Goal: Transaction & Acquisition: Purchase product/service

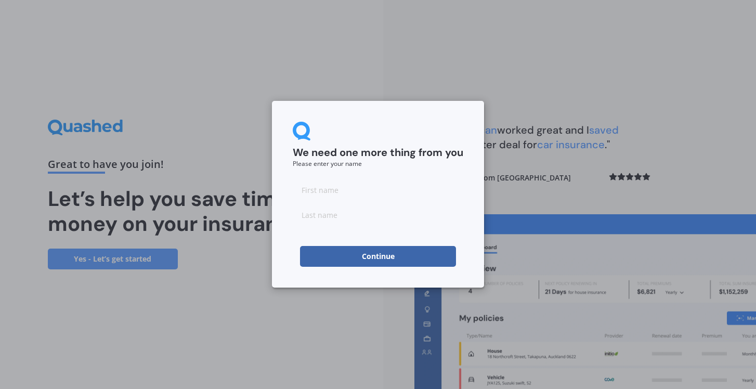
click at [382, 192] on input at bounding box center [378, 189] width 171 height 21
type input "[PERSON_NAME]"
click at [381, 256] on button "Continue" at bounding box center [378, 256] width 156 height 21
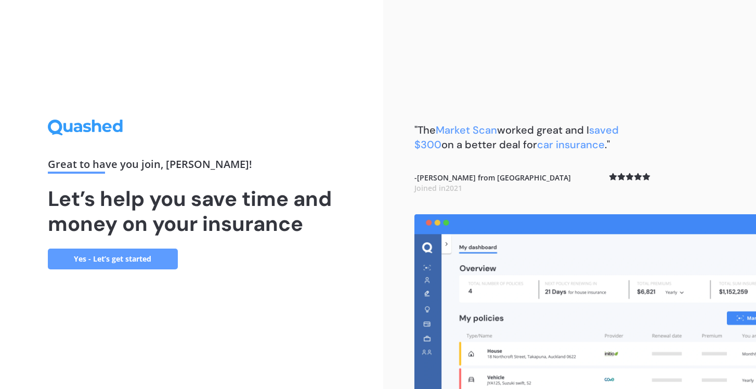
click at [161, 257] on link "Yes - Let’s get started" at bounding box center [113, 259] width 130 height 21
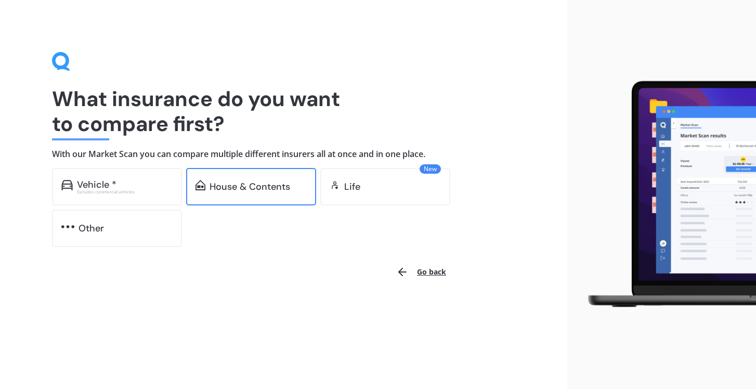
click at [220, 181] on div "House & Contents" at bounding box center [250, 186] width 81 height 10
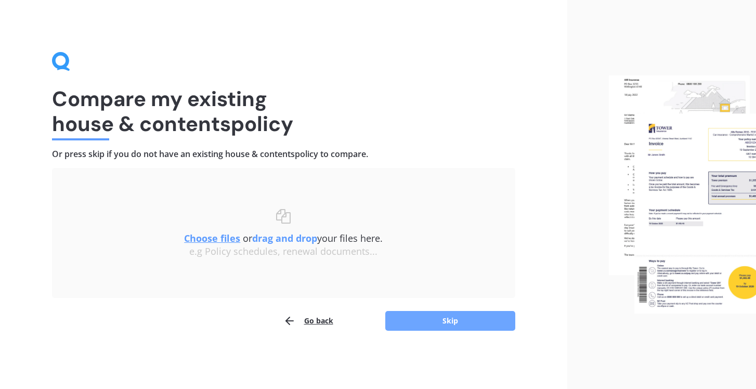
click at [464, 324] on button "Skip" at bounding box center [450, 321] width 130 height 20
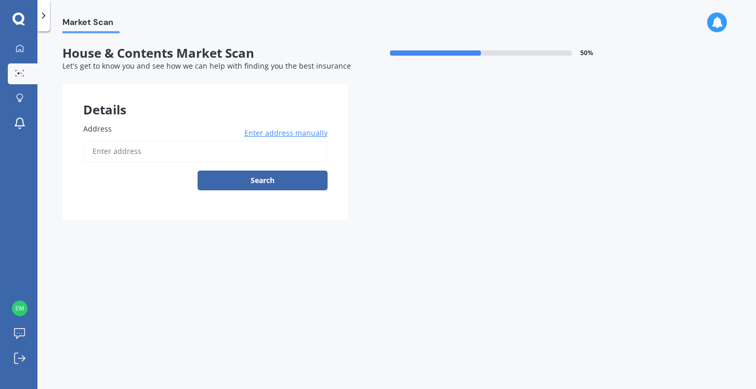
click at [116, 145] on input "Address" at bounding box center [205, 151] width 244 height 22
type input "[STREET_ADDRESS]"
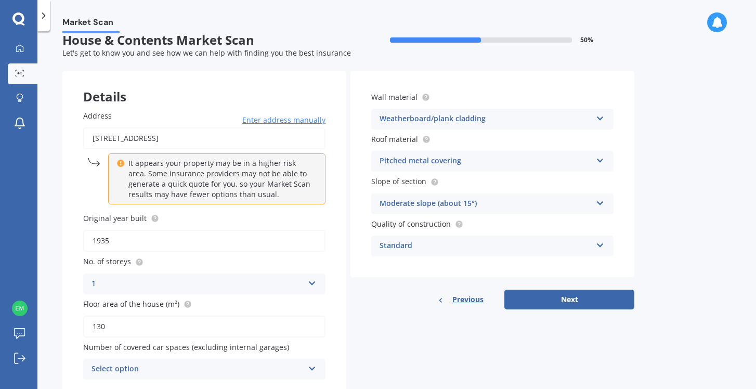
scroll to position [14, 0]
click at [551, 295] on button "Next" at bounding box center [569, 299] width 130 height 20
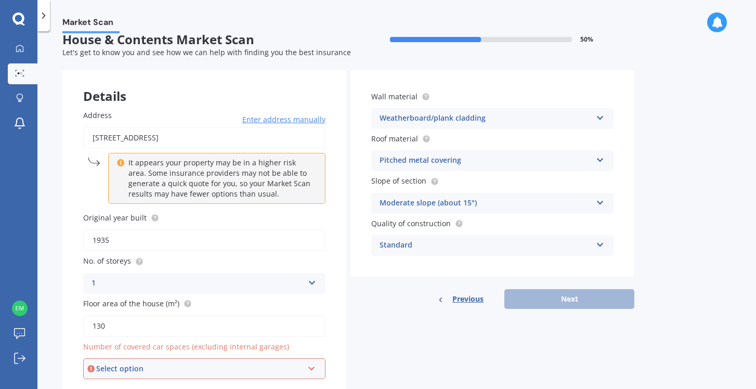
click at [180, 365] on div "Select option" at bounding box center [199, 368] width 207 height 11
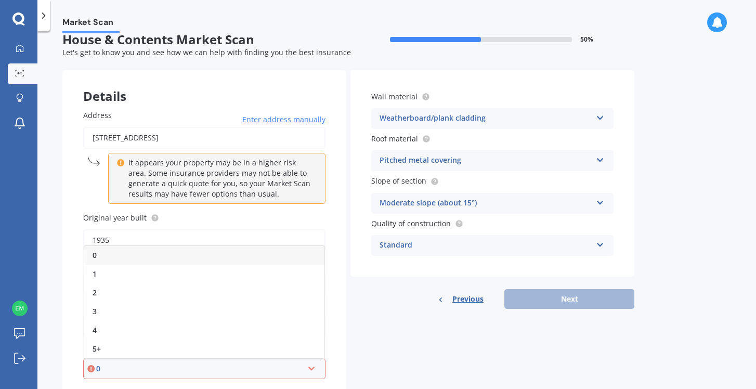
click at [147, 255] on div "0" at bounding box center [204, 255] width 240 height 19
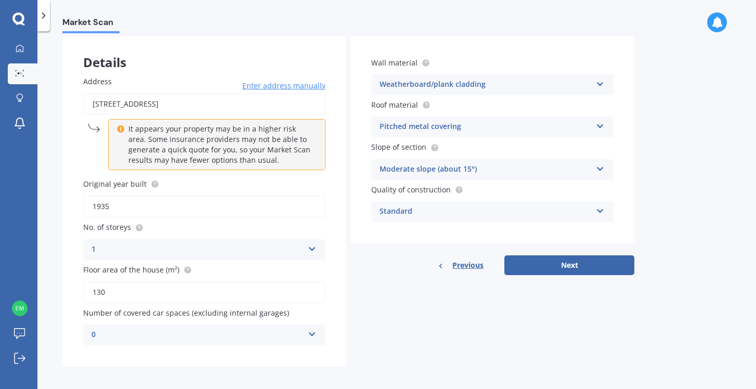
scroll to position [47, 0]
click at [573, 260] on button "Next" at bounding box center [569, 266] width 130 height 20
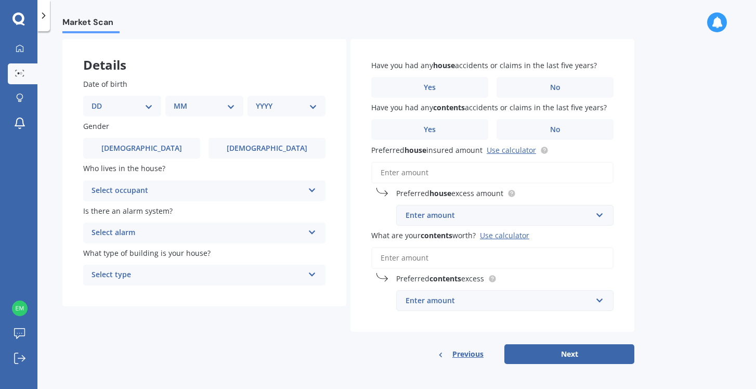
scroll to position [0, 0]
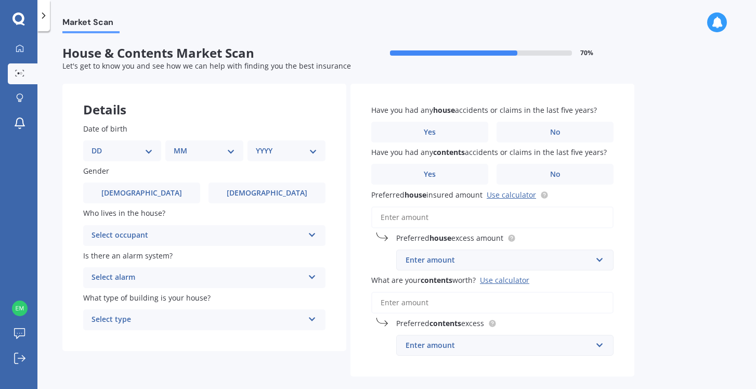
select select "17"
select select "02"
select select "1984"
click at [266, 191] on span "[DEMOGRAPHIC_DATA]" at bounding box center [267, 193] width 83 height 9
click at [0, 0] on input "[DEMOGRAPHIC_DATA]" at bounding box center [0, 0] width 0 height 0
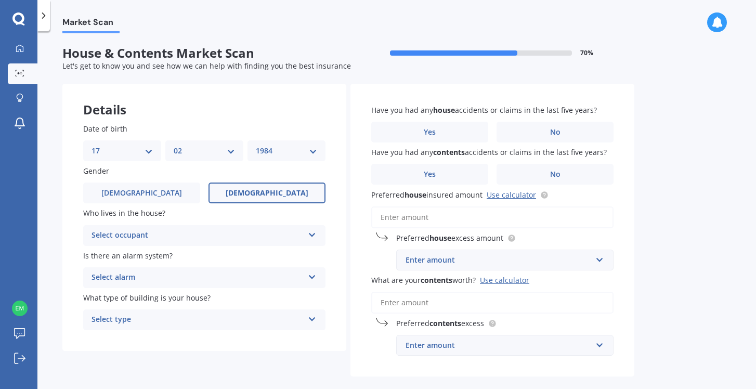
click at [204, 237] on div "Select occupant" at bounding box center [198, 235] width 212 height 12
click at [161, 260] on div "Owner" at bounding box center [204, 255] width 241 height 19
click at [147, 278] on div "Select alarm" at bounding box center [198, 277] width 212 height 12
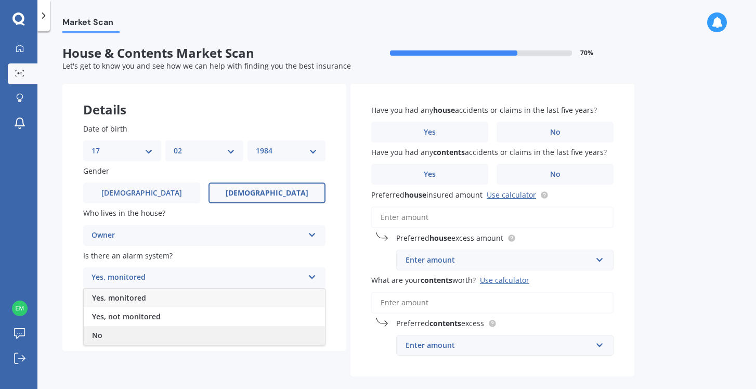
click at [112, 329] on div "No" at bounding box center [204, 335] width 241 height 19
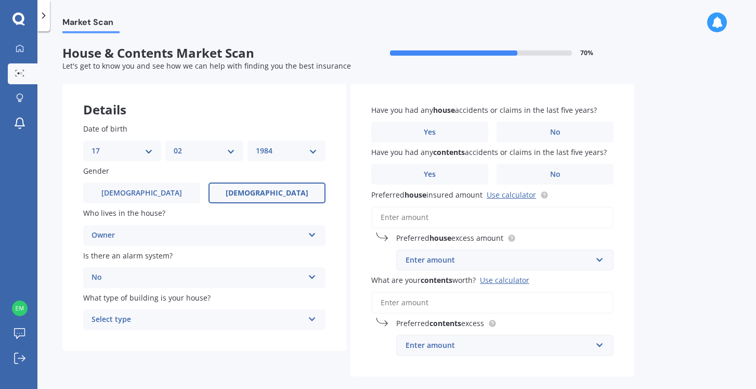
click at [140, 315] on div "Select type" at bounding box center [198, 320] width 212 height 12
click at [119, 338] on span "Freestanding" at bounding box center [115, 340] width 46 height 10
click at [420, 135] on label "Yes" at bounding box center [429, 132] width 117 height 21
click at [0, 0] on input "Yes" at bounding box center [0, 0] width 0 height 0
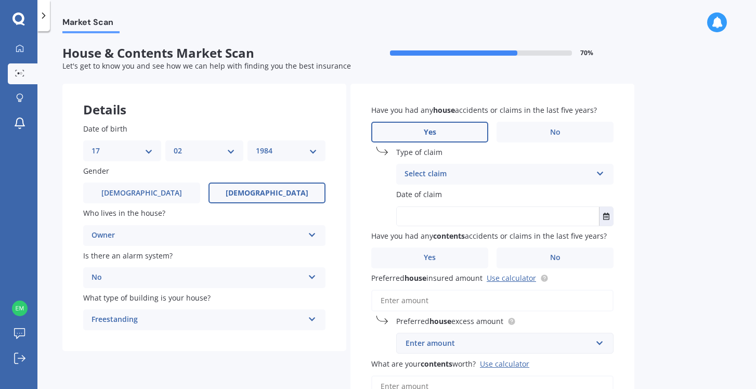
click at [434, 170] on div "Select claim" at bounding box center [497, 174] width 187 height 12
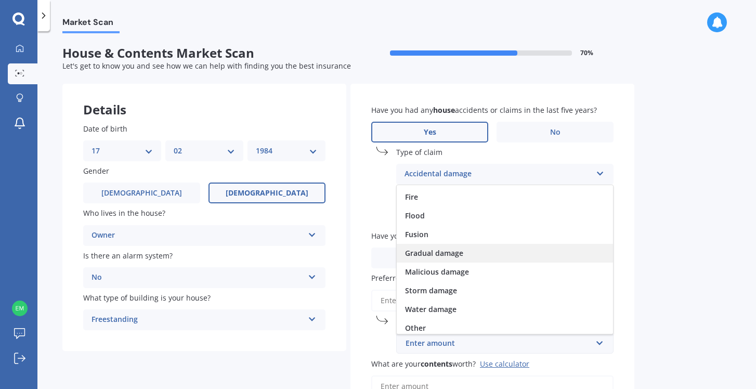
scroll to position [75, 0]
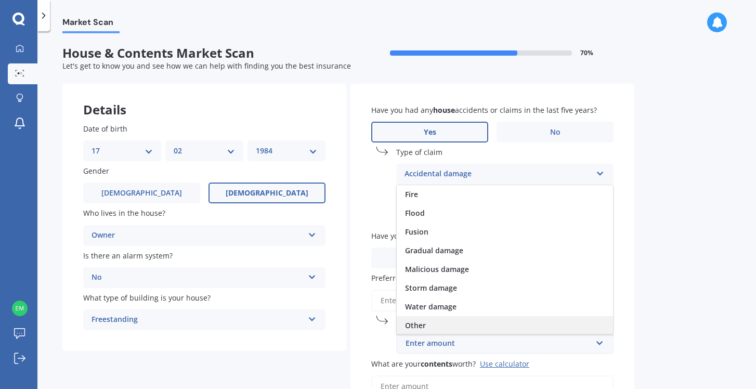
click at [417, 320] on span "Other" at bounding box center [415, 325] width 21 height 10
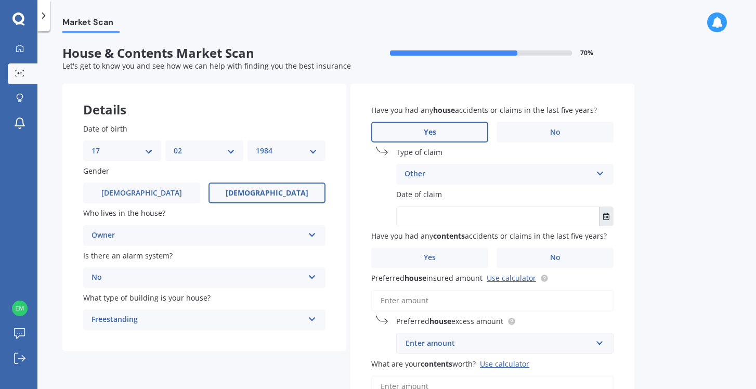
click at [608, 213] on icon "Select date" at bounding box center [606, 216] width 6 height 7
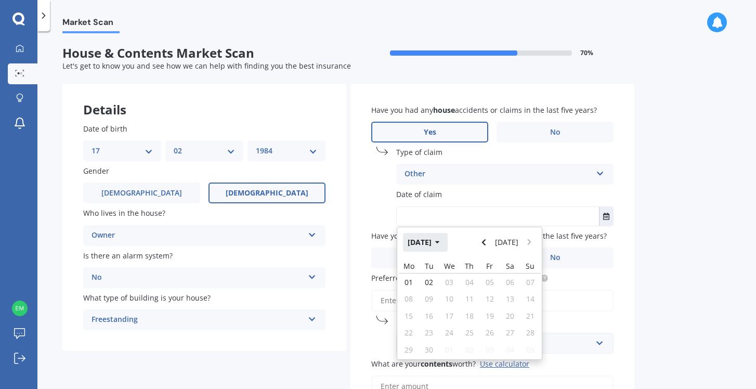
click at [439, 241] on icon "button" at bounding box center [437, 242] width 4 height 3
click at [426, 240] on button "2025" at bounding box center [421, 242] width 37 height 19
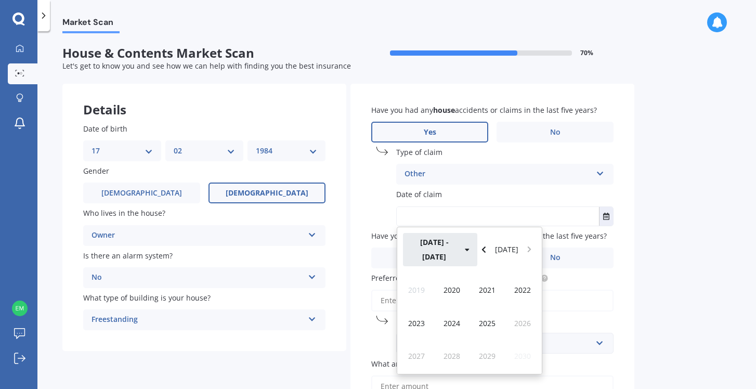
click at [447, 241] on button "[DATE] - [DATE]" at bounding box center [440, 249] width 74 height 33
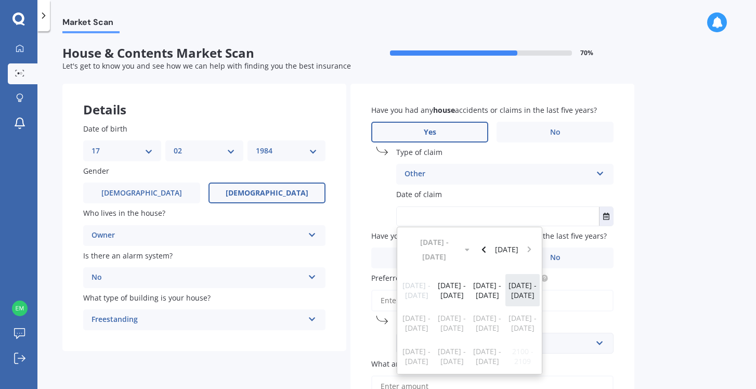
click at [516, 280] on span "[DATE] - [DATE]" at bounding box center [522, 290] width 28 height 20
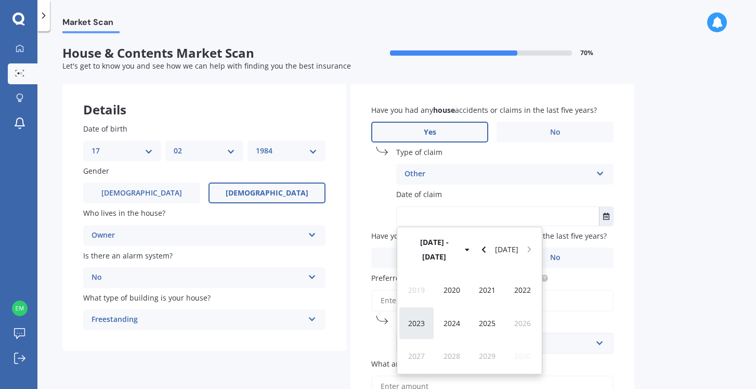
click at [416, 318] on span "2023" at bounding box center [416, 323] width 17 height 10
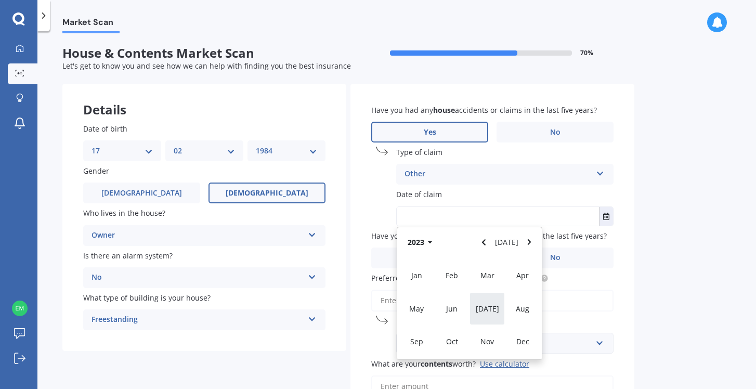
click at [495, 309] on div "[DATE]" at bounding box center [486, 308] width 35 height 33
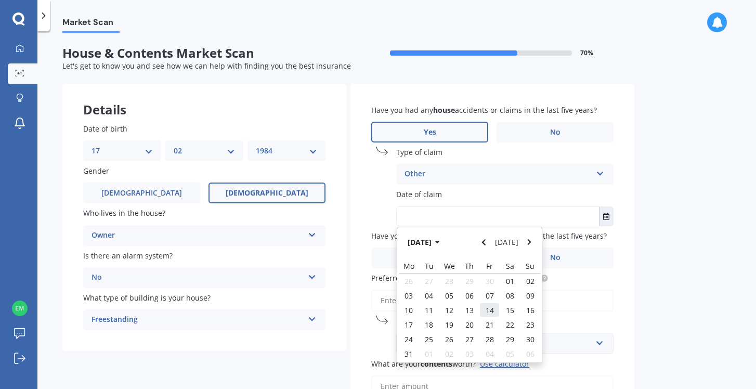
click at [492, 309] on span "14" at bounding box center [490, 310] width 8 height 10
type input "[DATE]"
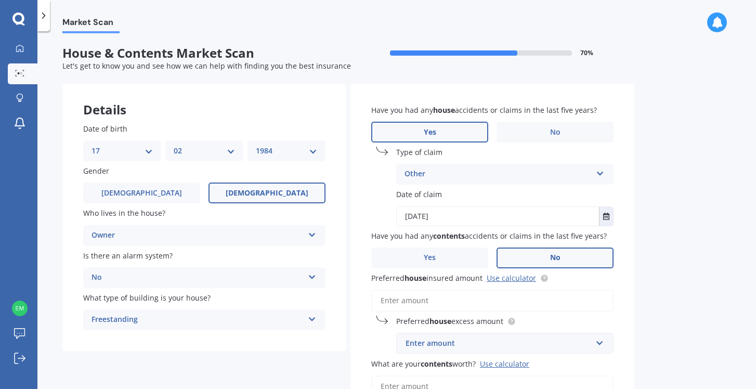
click at [532, 252] on label "No" at bounding box center [555, 257] width 117 height 21
click at [0, 0] on input "No" at bounding box center [0, 0] width 0 height 0
click at [439, 299] on input "Preferred house insured amount Use calculator" at bounding box center [492, 301] width 242 height 22
click at [508, 276] on link "Use calculator" at bounding box center [511, 278] width 49 height 10
click at [435, 298] on input "Preferred house insured amount Use calculator" at bounding box center [492, 301] width 242 height 22
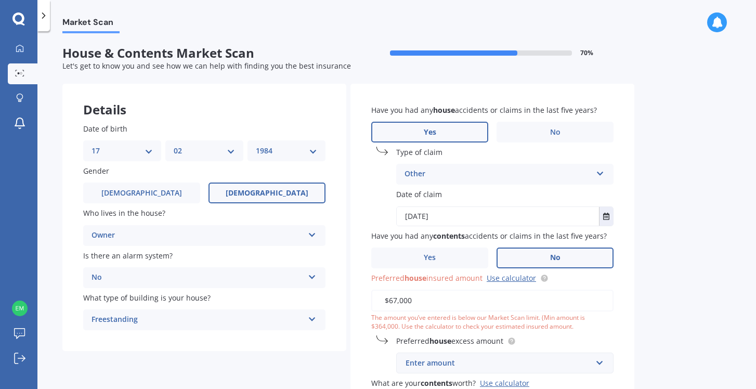
type input "$670,000"
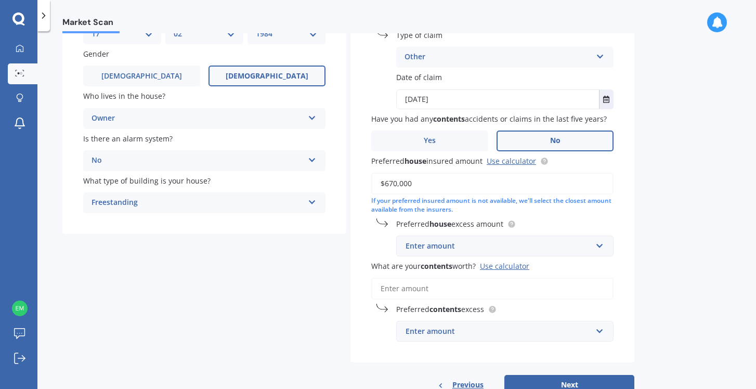
scroll to position [119, 0]
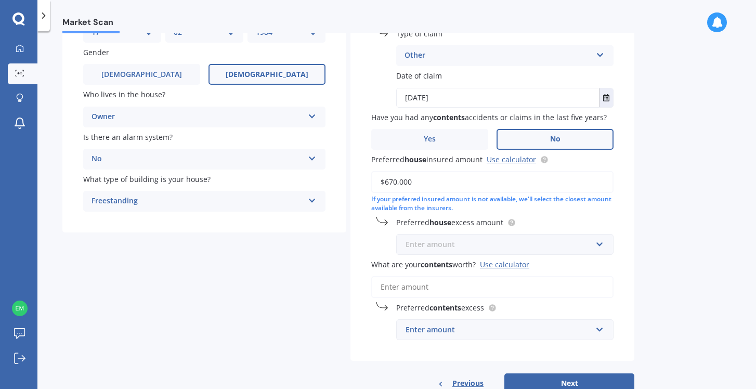
click at [595, 243] on input "text" at bounding box center [501, 244] width 208 height 20
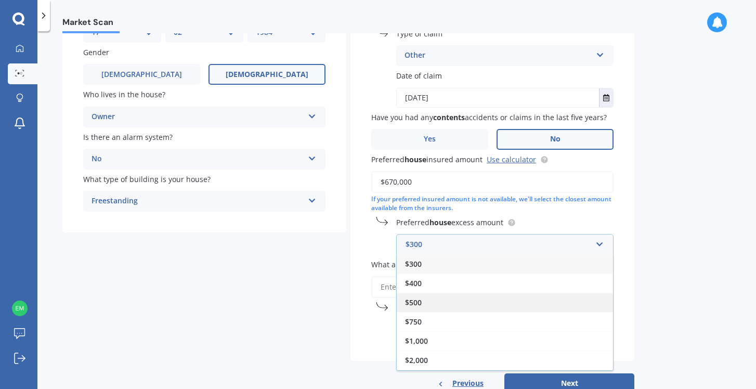
click at [510, 305] on div "$500" at bounding box center [505, 302] width 216 height 19
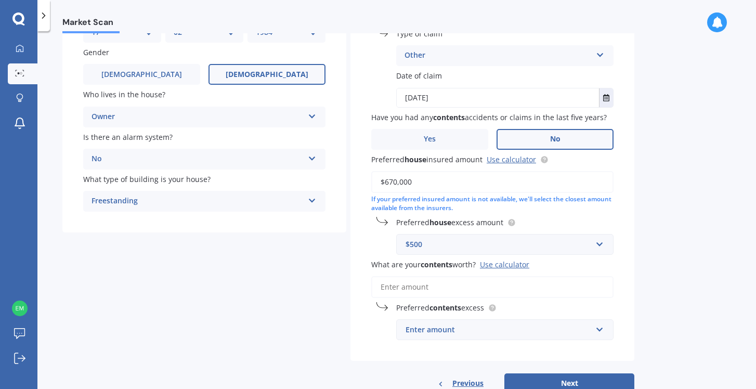
click at [480, 291] on input "What are your contents worth? Use calculator" at bounding box center [492, 287] width 242 height 22
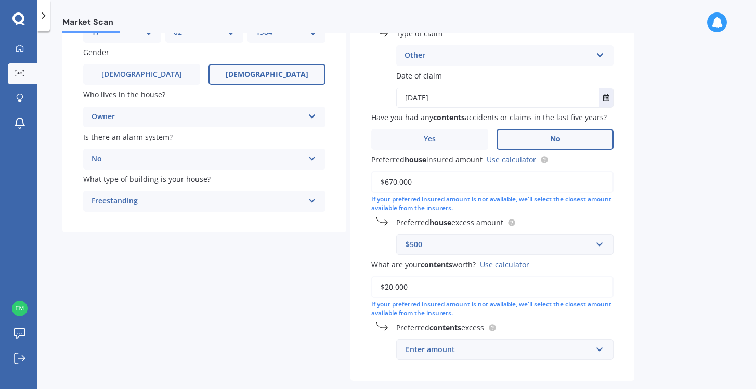
type input "$200,000"
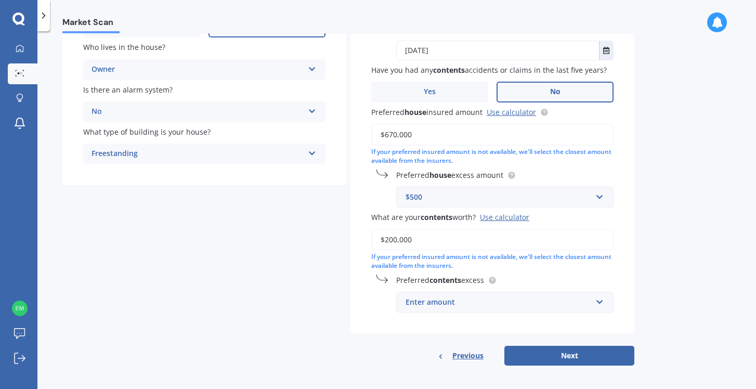
scroll to position [165, 0]
click at [573, 358] on button "Next" at bounding box center [569, 357] width 130 height 20
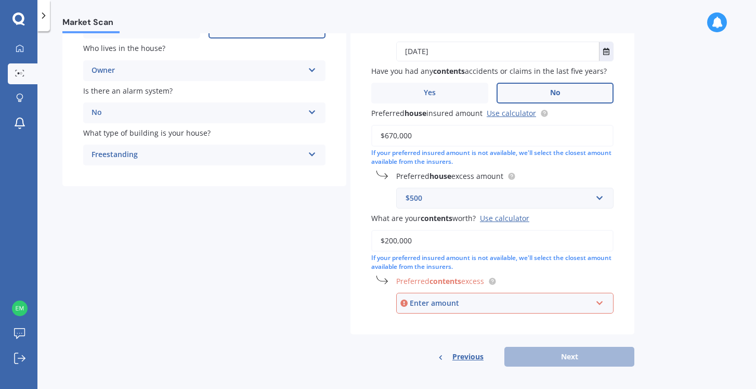
click at [583, 301] on div "Enter amount" at bounding box center [501, 302] width 182 height 11
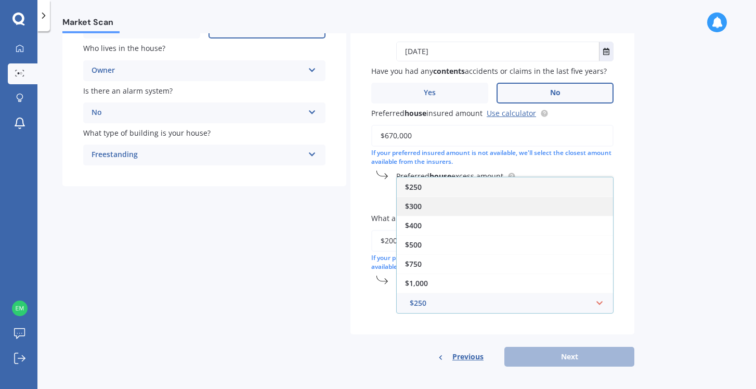
click at [525, 203] on div "$300" at bounding box center [505, 206] width 216 height 19
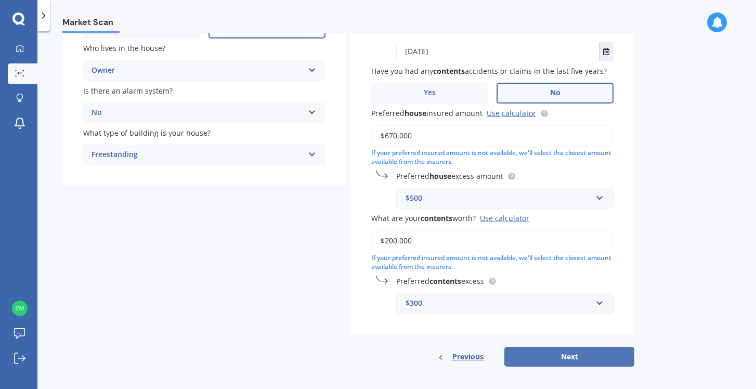
click at [558, 353] on button "Next" at bounding box center [569, 357] width 130 height 20
select select "17"
select select "02"
select select "1984"
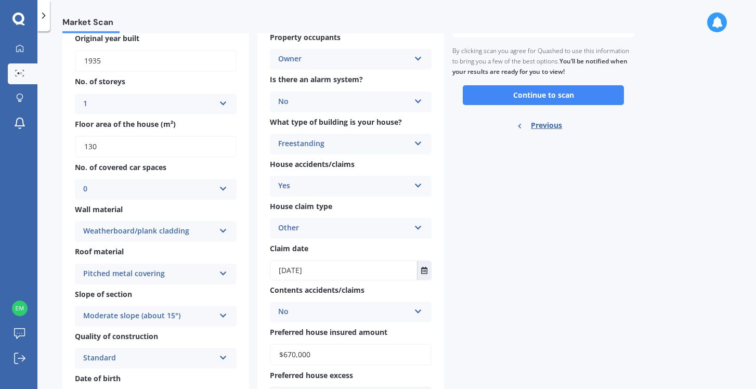
scroll to position [103, 0]
click at [521, 101] on button "Continue to scan" at bounding box center [543, 95] width 161 height 20
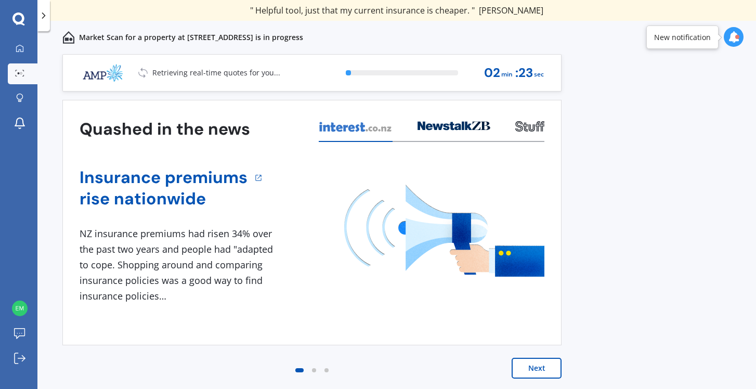
click at [532, 368] on button "Next" at bounding box center [537, 368] width 50 height 21
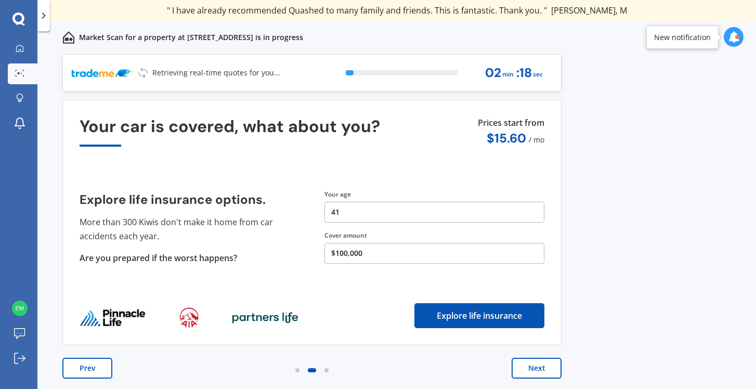
click at [532, 368] on button "Next" at bounding box center [537, 368] width 50 height 21
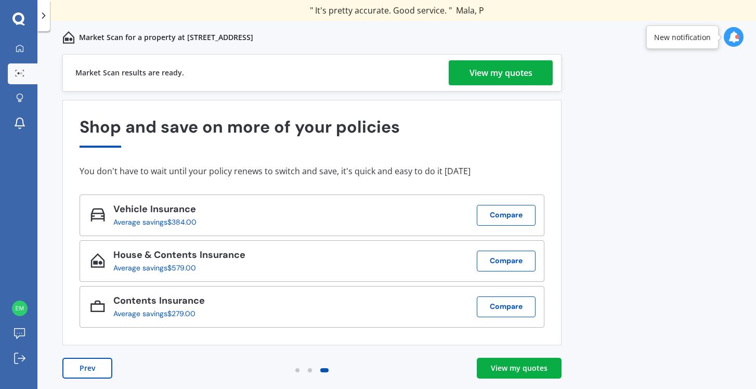
click at [525, 73] on div "View my quotes" at bounding box center [500, 72] width 63 height 25
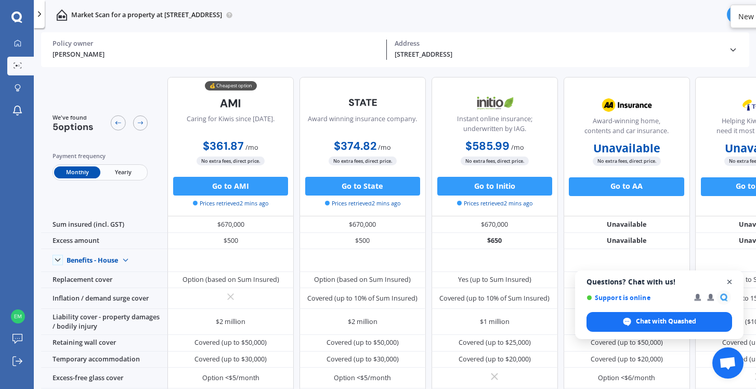
click at [732, 283] on span "Open chat" at bounding box center [729, 282] width 13 height 13
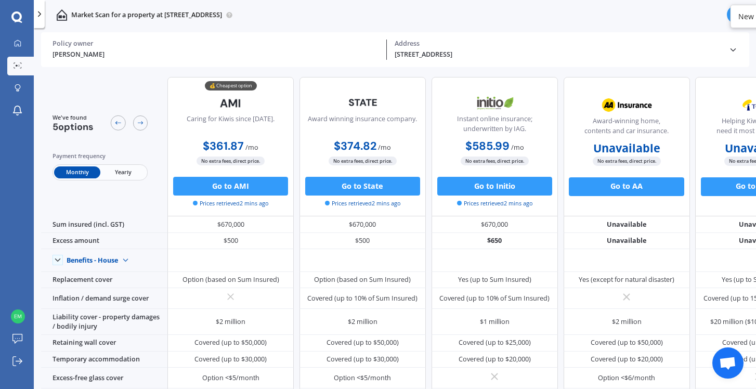
click at [121, 172] on span "Yearly" at bounding box center [123, 172] width 46 height 12
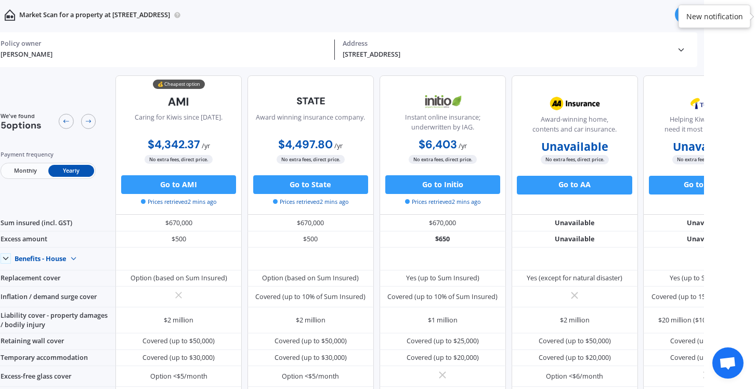
scroll to position [2, 0]
